Goal: Information Seeking & Learning: Get advice/opinions

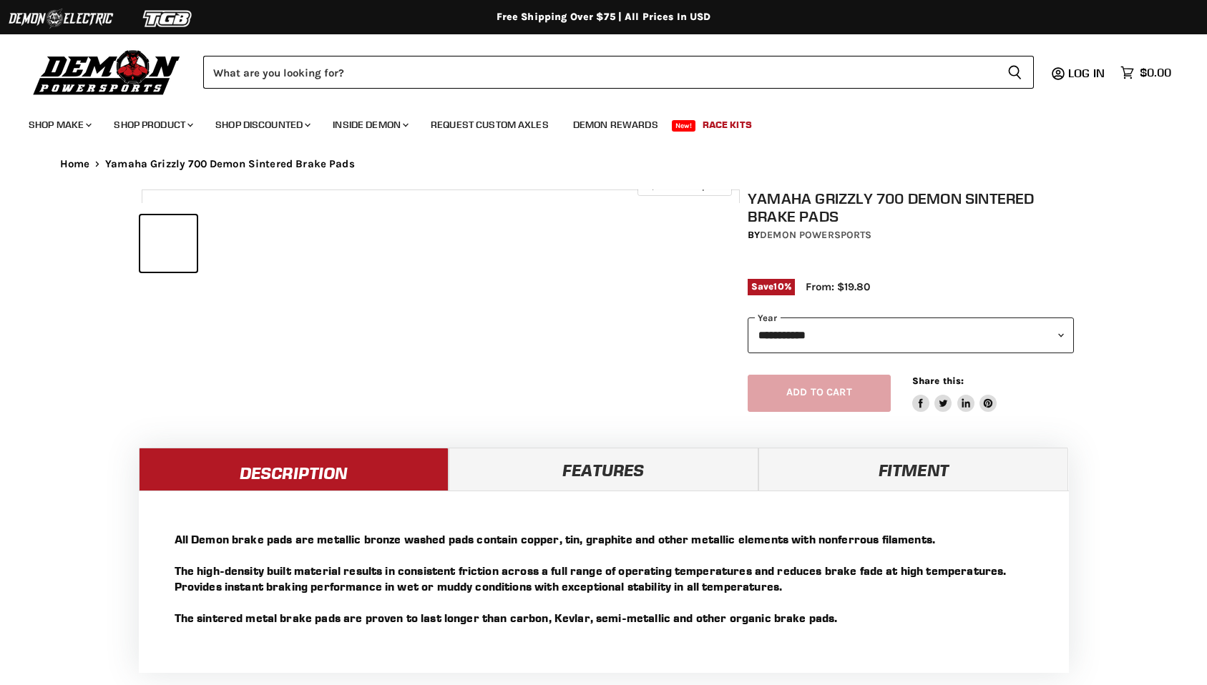
select select "******"
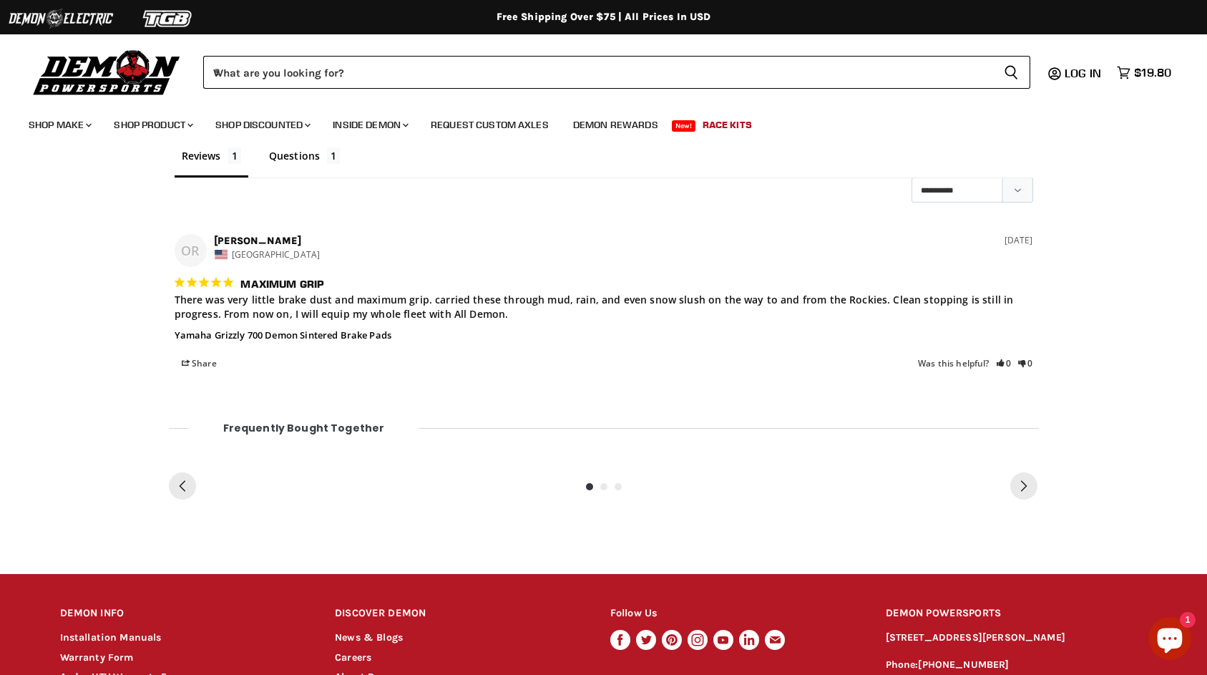
scroll to position [878, 0]
